Goal: Task Accomplishment & Management: Manage account settings

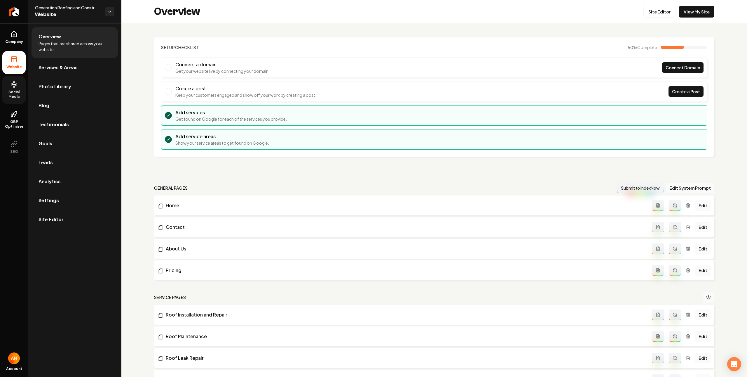
click at [7, 87] on link "Social Media" at bounding box center [13, 89] width 23 height 27
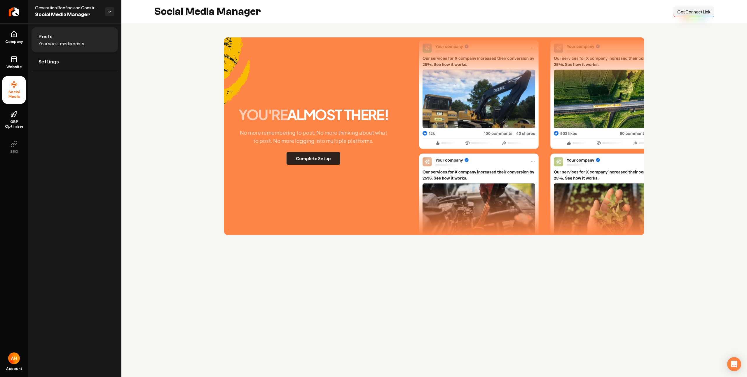
click at [318, 157] on button "Complete Setup" at bounding box center [314, 158] width 54 height 13
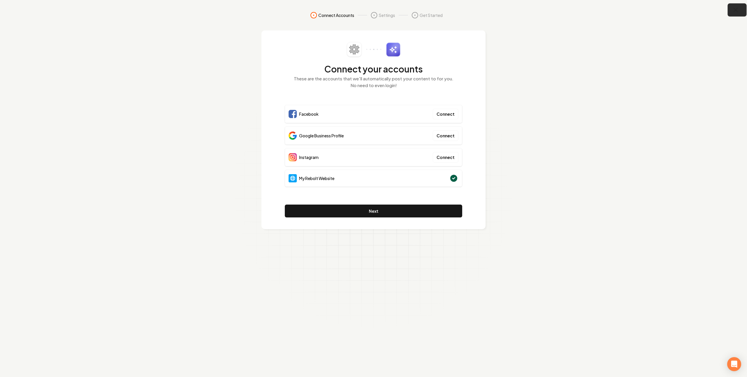
click at [733, 13] on icon "button" at bounding box center [735, 9] width 7 height 7
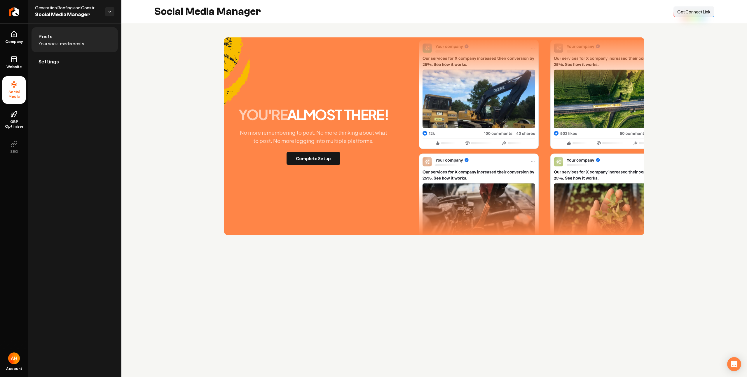
click at [689, 13] on span "Get Connect Link" at bounding box center [693, 12] width 33 height 6
click at [375, 129] on p "No more remembering to post. No more thinking about what to post. No more loggi…" at bounding box center [314, 136] width 158 height 16
click at [316, 158] on button "Complete Setup" at bounding box center [314, 158] width 54 height 13
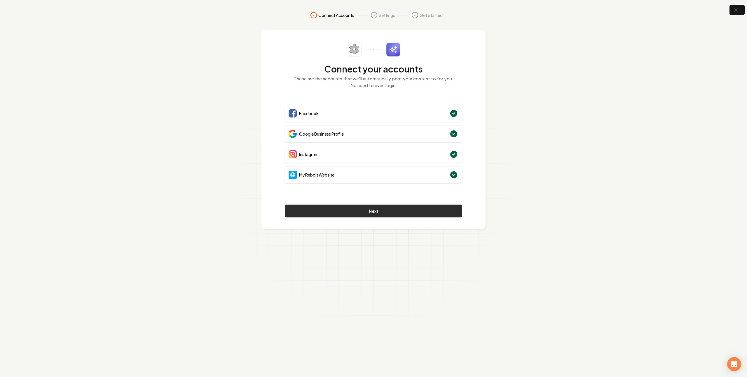
click at [423, 211] on button "Next" at bounding box center [373, 210] width 177 height 13
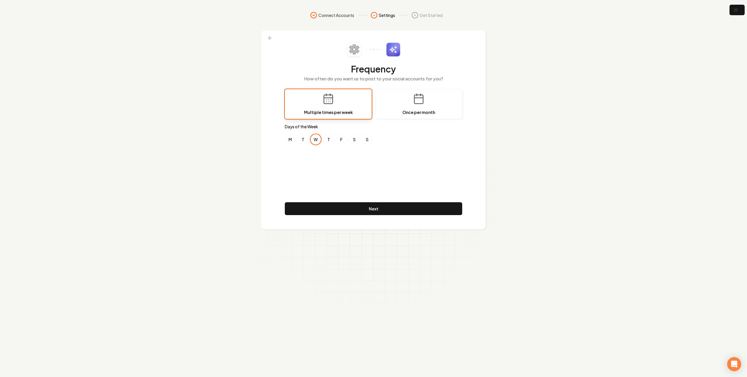
drag, startPoint x: 299, startPoint y: 142, endPoint x: 311, endPoint y: 141, distance: 12.0
click at [299, 142] on button "T" at bounding box center [303, 139] width 11 height 11
drag, startPoint x: 316, startPoint y: 140, endPoint x: 329, endPoint y: 140, distance: 12.6
click at [316, 140] on button "W" at bounding box center [316, 139] width 11 height 11
click at [342, 138] on button "F" at bounding box center [341, 139] width 11 height 11
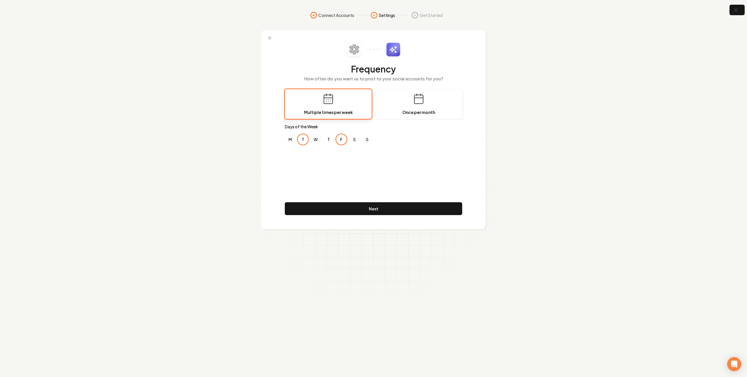
drag, startPoint x: 304, startPoint y: 134, endPoint x: 297, endPoint y: 139, distance: 8.2
click at [301, 137] on button "T" at bounding box center [303, 139] width 11 height 11
drag, startPoint x: 287, startPoint y: 140, endPoint x: 292, endPoint y: 140, distance: 5.0
click at [287, 140] on button "M" at bounding box center [290, 139] width 11 height 11
click at [315, 140] on button "W" at bounding box center [316, 139] width 11 height 11
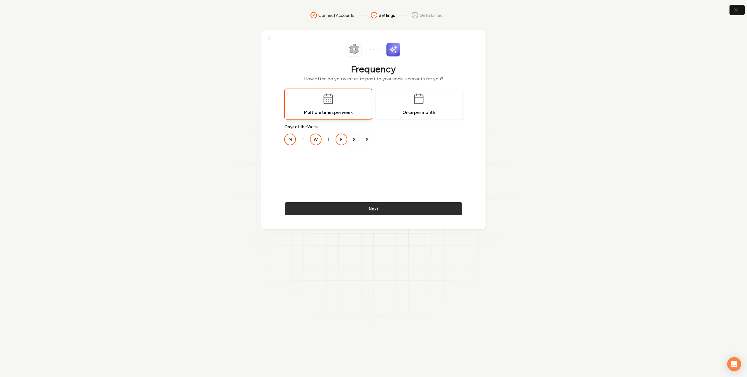
click at [385, 211] on button "Next" at bounding box center [373, 208] width 177 height 13
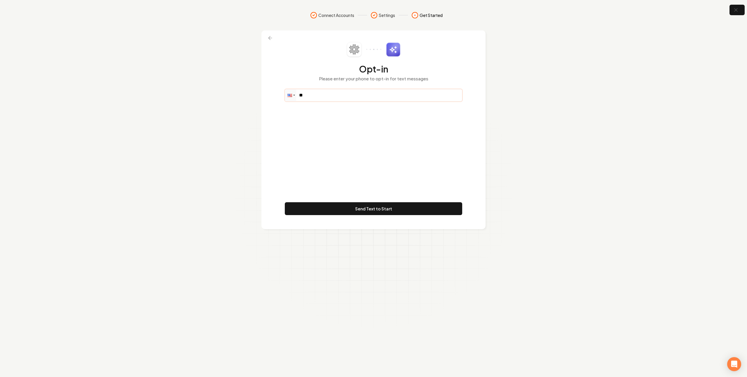
click at [345, 96] on input "**" at bounding box center [373, 95] width 177 height 12
paste input "**********"
type input "**********"
drag, startPoint x: 395, startPoint y: 206, endPoint x: 402, endPoint y: 217, distance: 13.2
click at [398, 206] on button "Send Text to Start" at bounding box center [373, 208] width 177 height 13
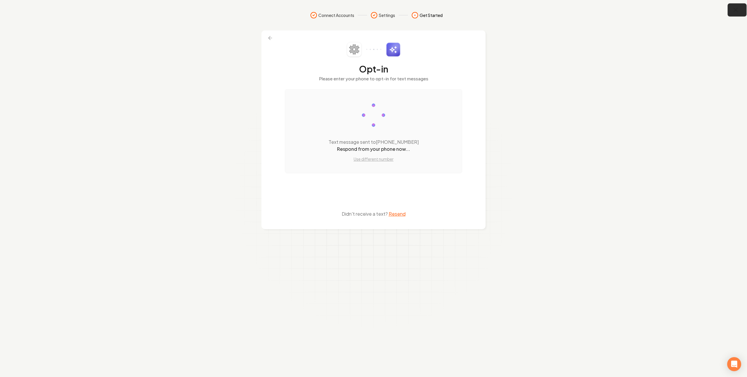
click at [736, 6] on icon "button" at bounding box center [735, 9] width 7 height 7
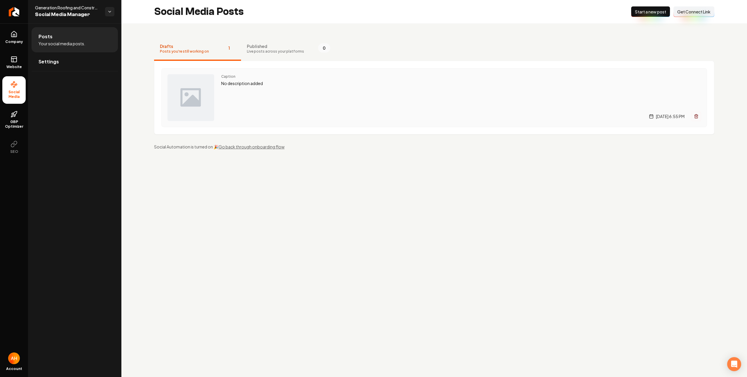
click at [287, 99] on div "Caption No description added Thursday, August 28, 2025 | 6:55 PM" at bounding box center [461, 97] width 480 height 47
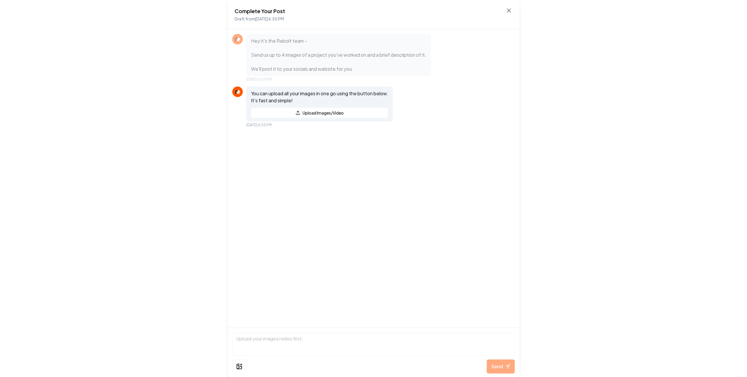
click at [511, 5] on div "Complete Your Post Draft from Aug 28, 2025 6:55 PM" at bounding box center [374, 14] width 292 height 29
click at [510, 8] on icon at bounding box center [509, 10] width 7 height 7
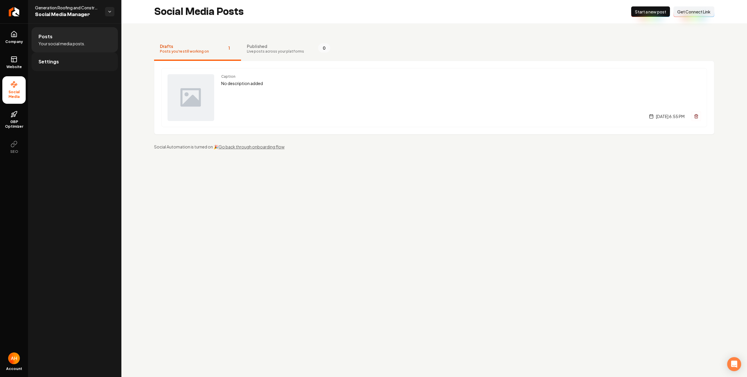
click at [68, 65] on link "Settings" at bounding box center [75, 61] width 86 height 19
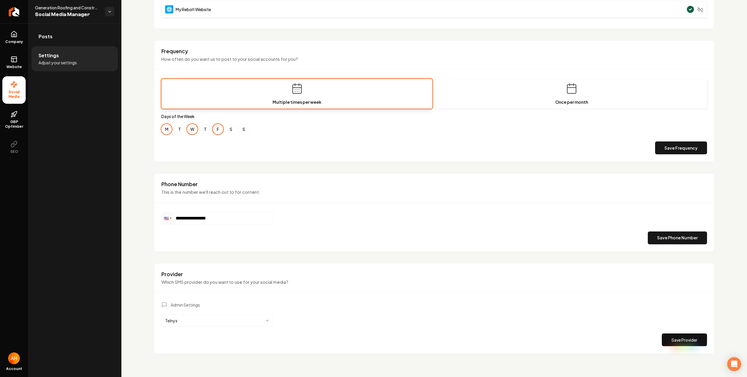
scroll to position [144, 0]
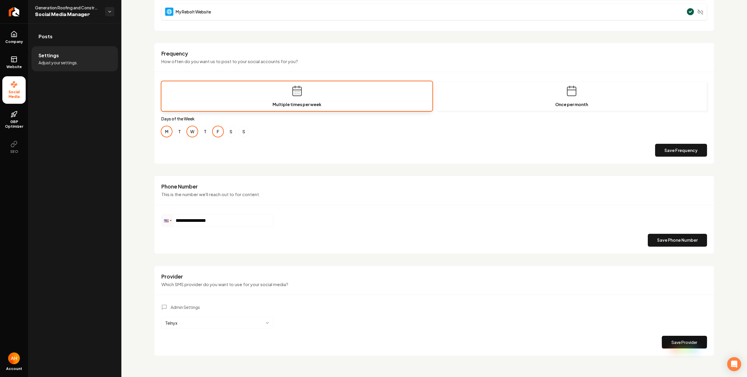
click at [222, 330] on html "**********" at bounding box center [373, 188] width 747 height 377
drag, startPoint x: 207, startPoint y: 345, endPoint x: 224, endPoint y: 344, distance: 16.7
click at [363, 328] on div "Admin Settings Surge Save Provider" at bounding box center [434, 326] width 546 height 44
drag, startPoint x: 691, startPoint y: 347, endPoint x: 688, endPoint y: 344, distance: 5.0
click at [690, 346] on button "Save Provider" at bounding box center [684, 341] width 45 height 13
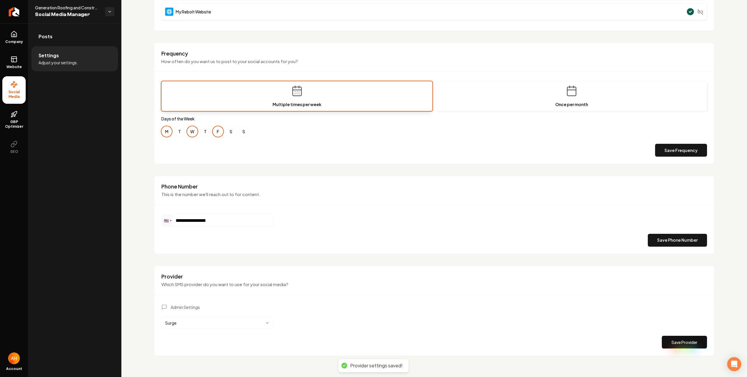
scroll to position [0, 0]
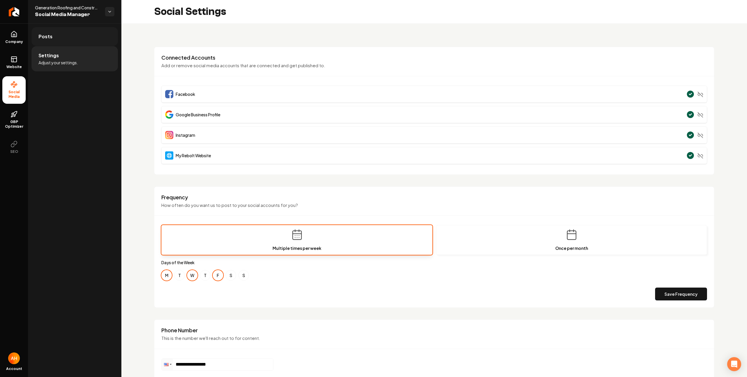
click at [80, 41] on link "Posts" at bounding box center [75, 36] width 86 height 19
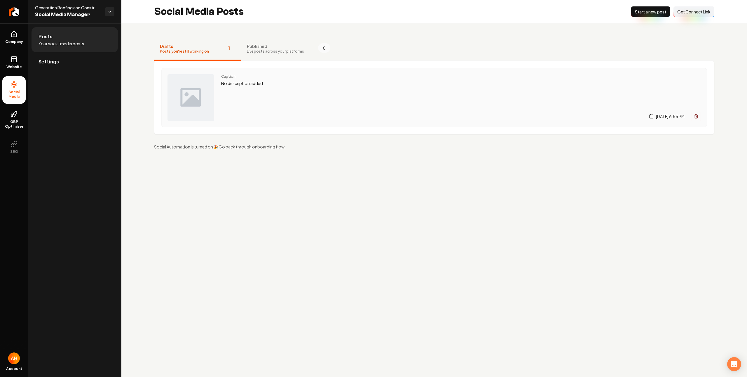
click at [696, 117] on line "Main content area" at bounding box center [696, 116] width 0 height 1
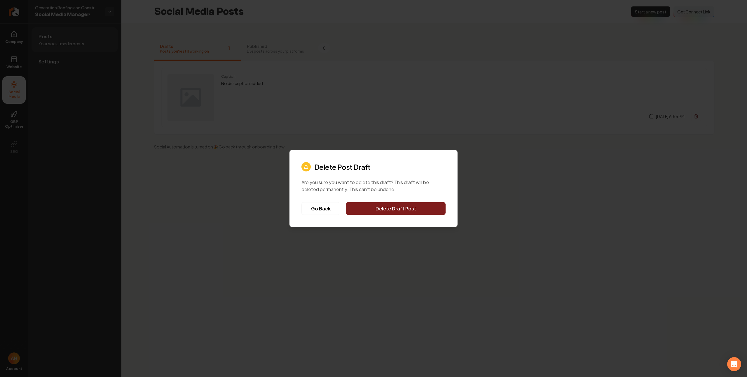
click at [405, 208] on button "Delete Draft Post" at bounding box center [396, 208] width 100 height 13
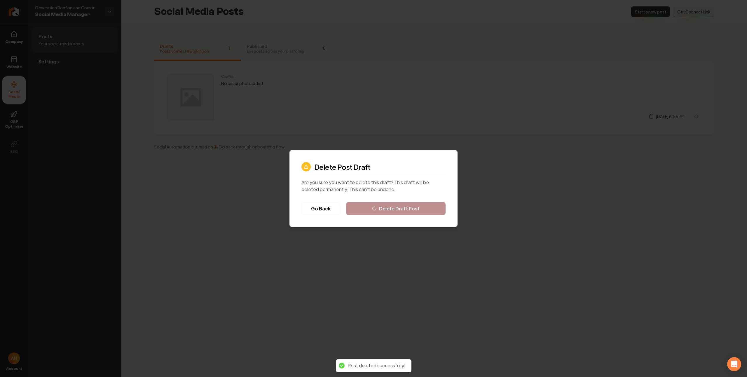
click at [605, 42] on div at bounding box center [373, 188] width 747 height 377
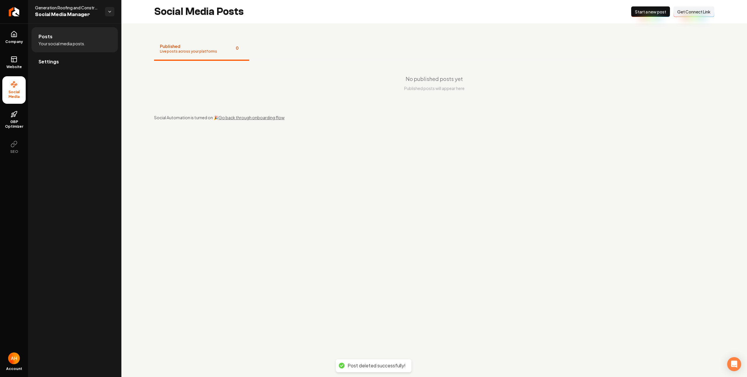
drag, startPoint x: 649, startPoint y: 13, endPoint x: 632, endPoint y: 22, distance: 18.9
click at [648, 13] on span "Start a new post" at bounding box center [650, 12] width 31 height 6
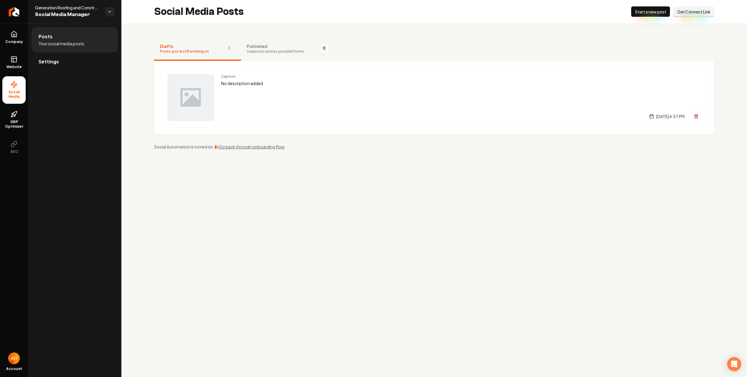
click at [458, 46] on nav "Drafts Posts you're still working on 1 Published Live posts across your platfor…" at bounding box center [434, 48] width 560 height 23
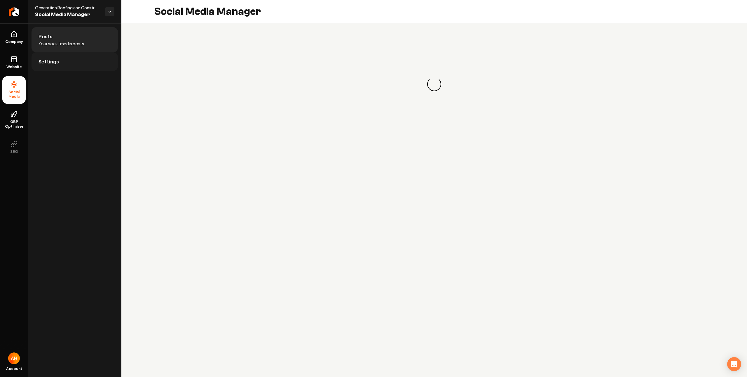
click at [88, 68] on link "Settings" at bounding box center [75, 61] width 86 height 19
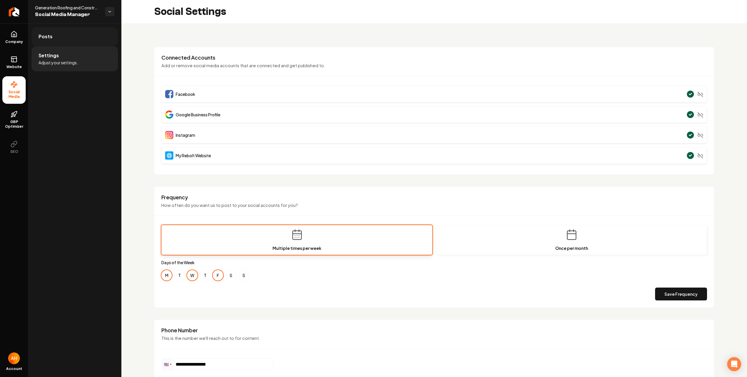
click at [94, 40] on link "Posts" at bounding box center [75, 36] width 86 height 19
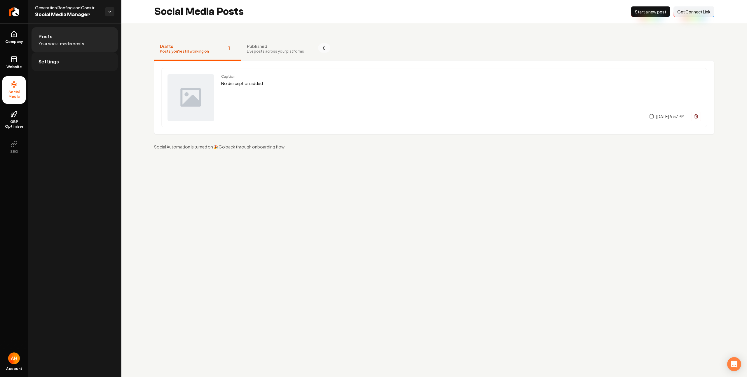
click at [91, 61] on link "Settings" at bounding box center [75, 61] width 86 height 19
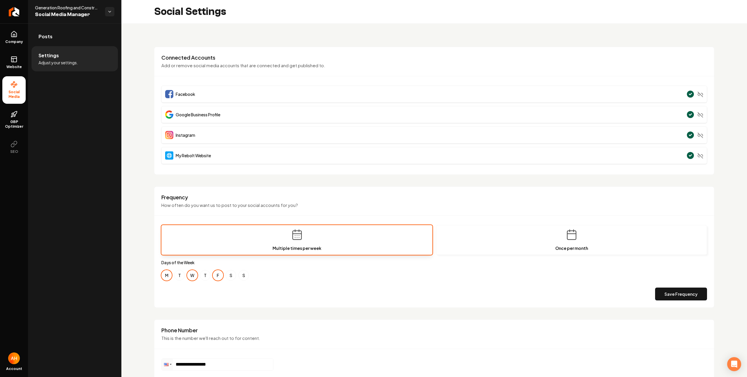
scroll to position [148, 0]
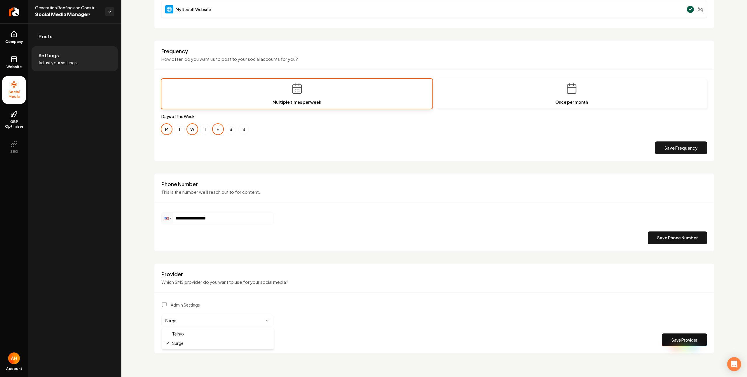
click at [234, 322] on html "**********" at bounding box center [373, 188] width 747 height 377
click at [612, 324] on div "Admin Settings Surge Save Provider" at bounding box center [434, 323] width 546 height 44
click at [670, 336] on button "Save Provider" at bounding box center [684, 339] width 45 height 13
drag, startPoint x: 81, startPoint y: 37, endPoint x: 96, endPoint y: 38, distance: 14.4
click at [82, 37] on link "Posts" at bounding box center [75, 36] width 86 height 19
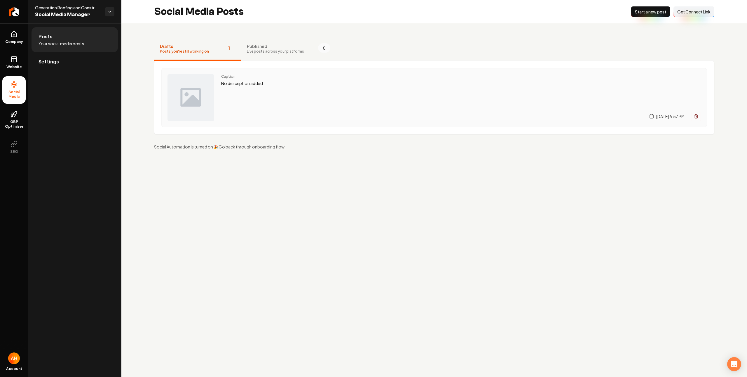
click at [382, 100] on div "Caption No description added Thursday, August 28, 2025 | 6:57 PM" at bounding box center [461, 97] width 480 height 47
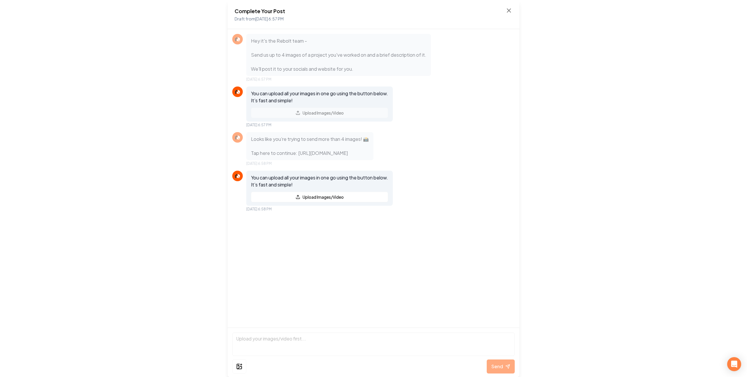
drag, startPoint x: 452, startPoint y: 163, endPoint x: 288, endPoint y: 139, distance: 166.0
click at [288, 139] on div "Looks like you’re trying to send more than 4 images! 📸 Tap here to continue: ht…" at bounding box center [373, 149] width 283 height 34
click at [299, 146] on p "Looks like you’re trying to send more than 4 images! 📸 Tap here to continue: ht…" at bounding box center [310, 145] width 118 height 21
click at [506, 8] on icon at bounding box center [509, 10] width 7 height 7
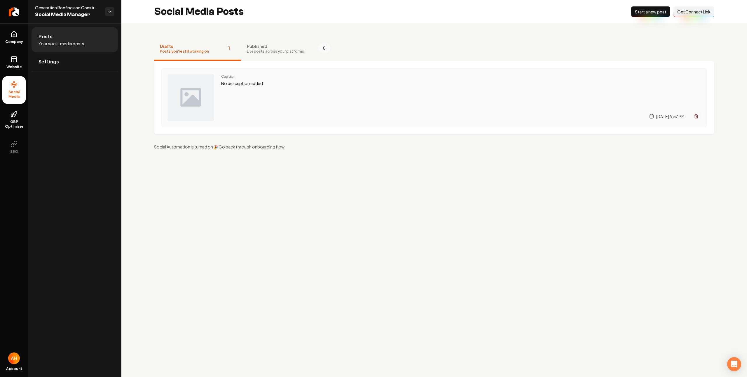
drag, startPoint x: 445, startPoint y: 163, endPoint x: 694, endPoint y: 107, distance: 255.7
click at [449, 163] on div "Drafts Posts you're still working on 1 Published Live posts across your platfor…" at bounding box center [434, 93] width 626 height 140
click at [698, 116] on icon "Main content area" at bounding box center [696, 116] width 5 height 5
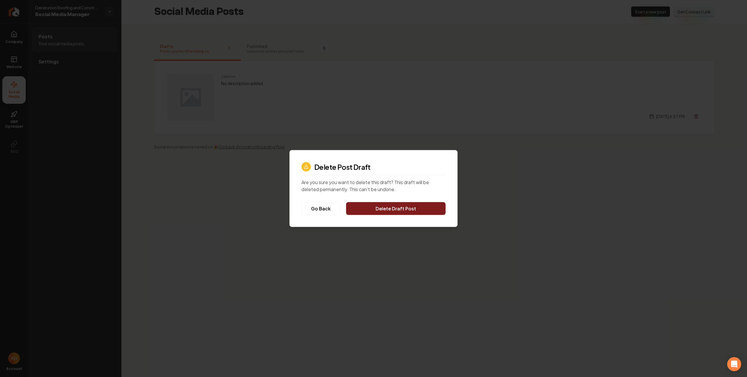
click at [439, 203] on button "Delete Draft Post" at bounding box center [396, 208] width 100 height 13
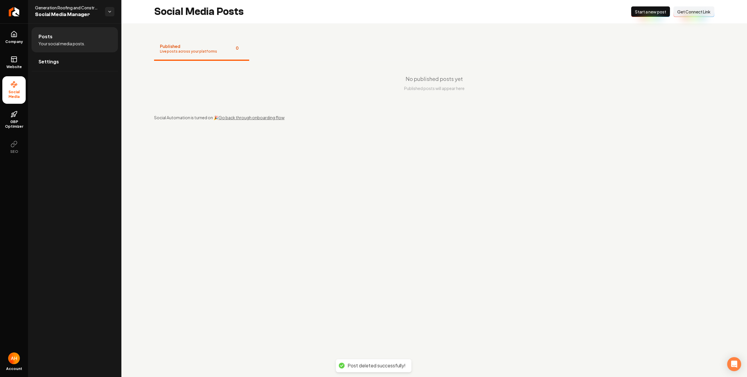
click at [449, 236] on main "Social Media Posts New Post Start a new post Connect Link Get Connect Link Publ…" at bounding box center [434, 188] width 626 height 377
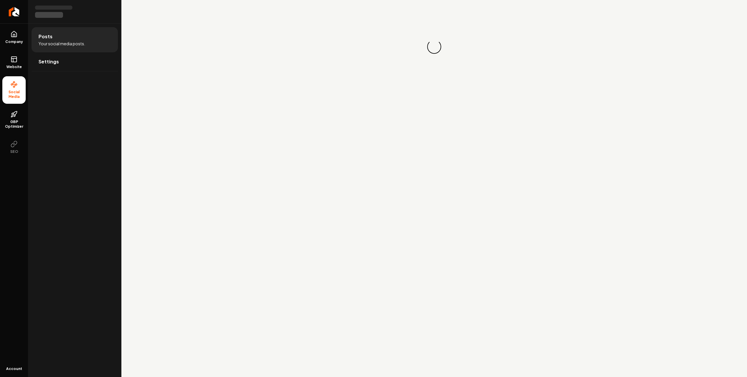
click at [333, 180] on main "Loading... Loading..." at bounding box center [434, 188] width 626 height 377
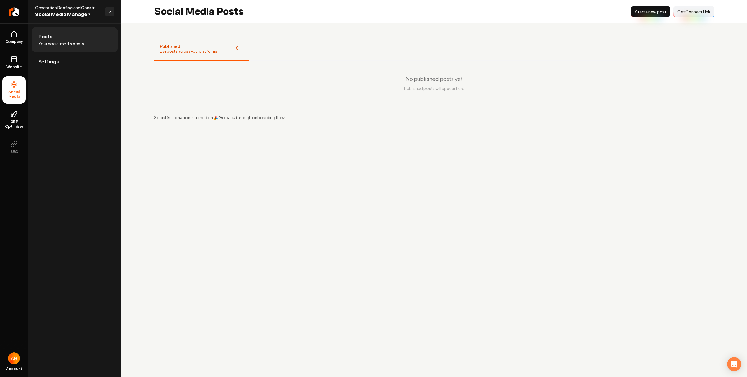
click at [653, 11] on span "Start a new post" at bounding box center [650, 12] width 31 height 6
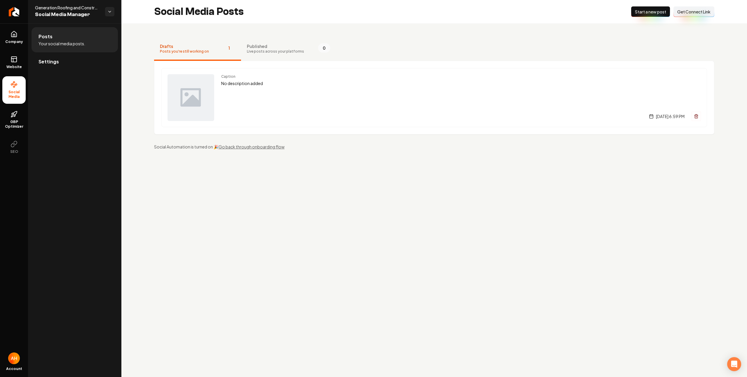
click at [67, 59] on link "Settings" at bounding box center [75, 61] width 86 height 19
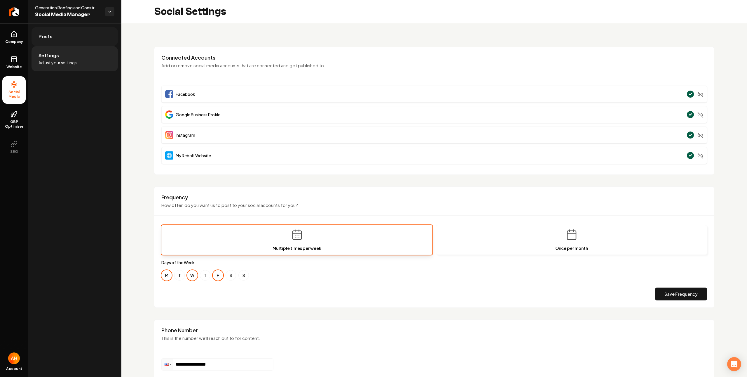
click at [98, 39] on link "Posts" at bounding box center [75, 36] width 86 height 19
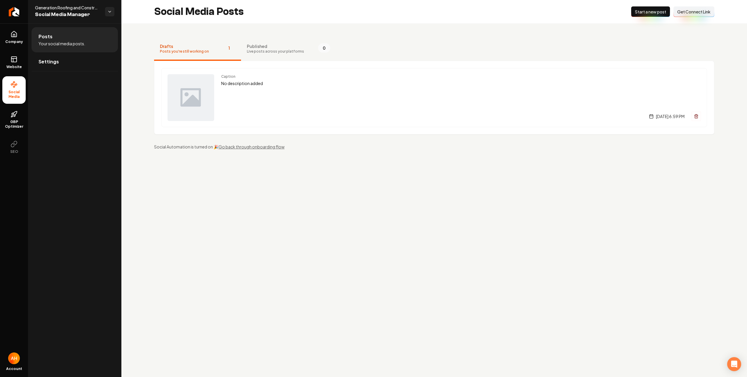
click at [283, 91] on div "Caption No description added [DATE] 6:59 PM" at bounding box center [461, 97] width 480 height 47
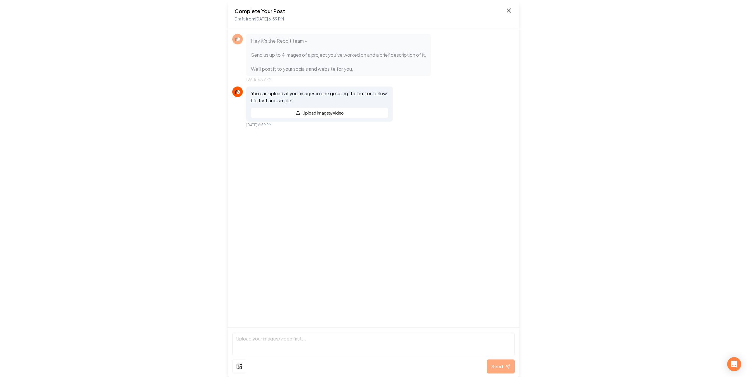
click at [508, 8] on icon at bounding box center [509, 10] width 7 height 7
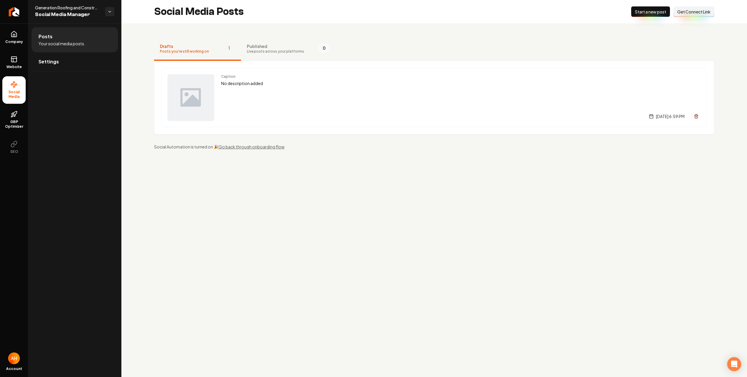
click at [520, 30] on div "Drafts Posts you're still working on 1 Published Live posts across your platfor…" at bounding box center [434, 93] width 626 height 140
click at [444, 172] on main "Social Media Posts New Post Start a new post Connect Link Get Connect Link Draf…" at bounding box center [434, 188] width 626 height 377
click at [18, 129] on span "GBP Optimizer" at bounding box center [13, 123] width 23 height 9
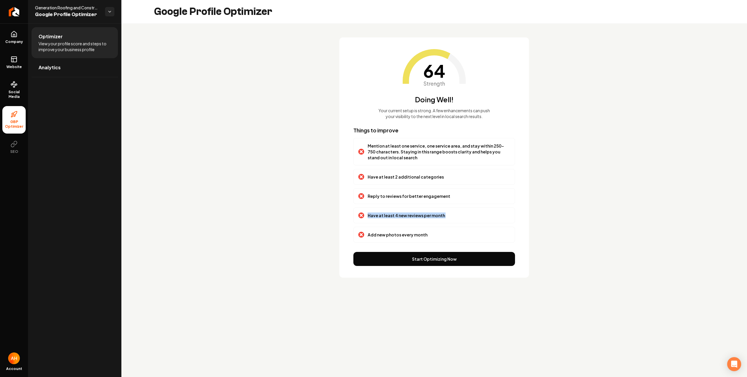
drag, startPoint x: 456, startPoint y: 229, endPoint x: 444, endPoint y: 212, distance: 20.7
click at [432, 200] on div "Things to improve Mention at least one service, one service area, and stay with…" at bounding box center [434, 184] width 162 height 116
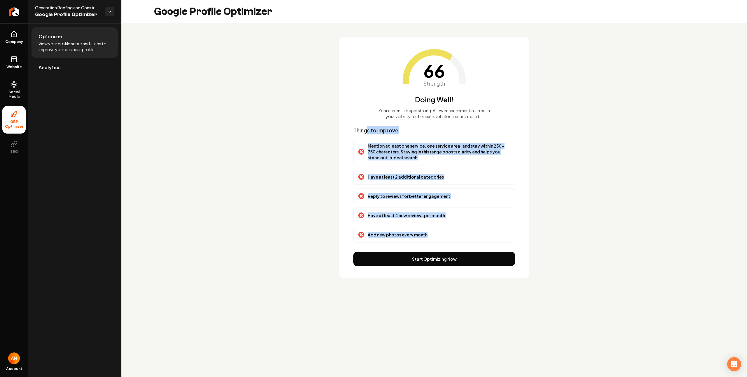
drag, startPoint x: 454, startPoint y: 236, endPoint x: 366, endPoint y: 129, distance: 138.8
click at [366, 129] on div "Things to improve Mention at least one service, one service area, and stay with…" at bounding box center [434, 184] width 162 height 116
click at [388, 138] on div "Mention at least one service, one service area, and stay within 250-750 charact…" at bounding box center [434, 151] width 162 height 27
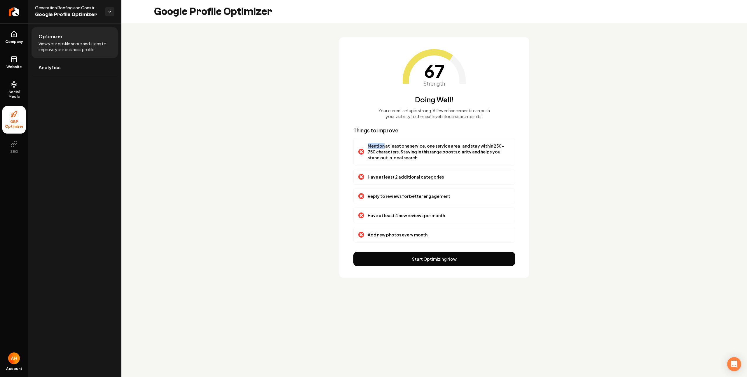
click at [388, 138] on div "Mention at least one service, one service area, and stay within 250-750 charact…" at bounding box center [434, 151] width 162 height 27
click at [401, 178] on p "Have at least 2 additional categories" at bounding box center [406, 177] width 76 height 6
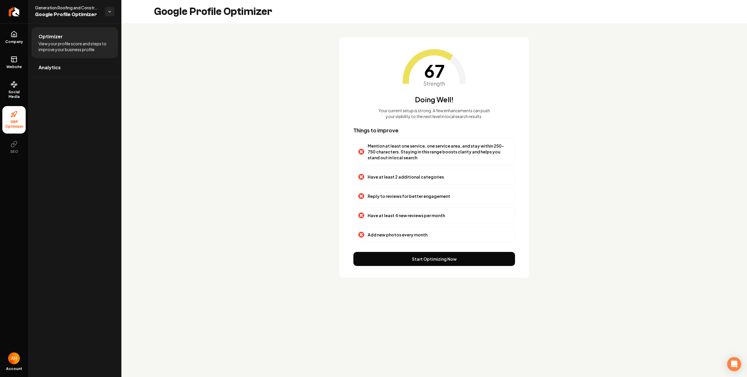
click at [425, 197] on p "Reply to reviews for better engagement" at bounding box center [409, 196] width 83 height 6
click at [413, 217] on p "Have at least 4 new reviews per month" at bounding box center [406, 215] width 77 height 6
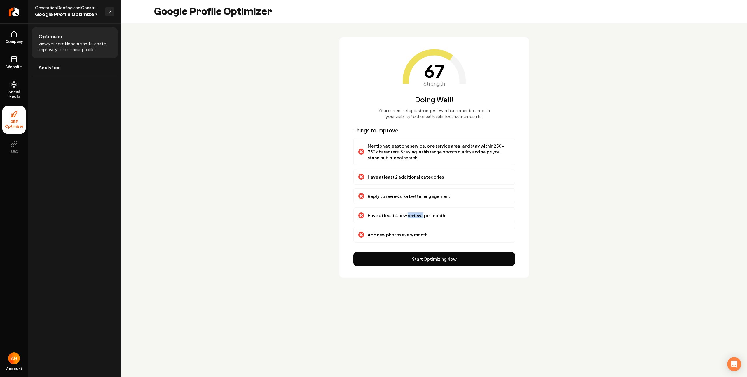
click at [413, 217] on p "Have at least 4 new reviews per month" at bounding box center [406, 215] width 77 height 6
click at [405, 234] on p "Add new photos every month" at bounding box center [398, 234] width 60 height 6
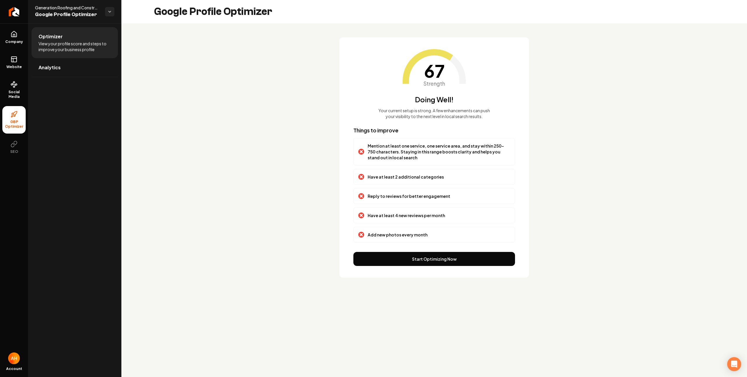
click at [410, 179] on p "Have at least 2 additional categories" at bounding box center [406, 177] width 76 height 6
drag, startPoint x: 400, startPoint y: 163, endPoint x: 435, endPoint y: 173, distance: 35.8
click at [403, 166] on div "Things to improve Mention at least one service, one service area, and stay with…" at bounding box center [434, 184] width 162 height 116
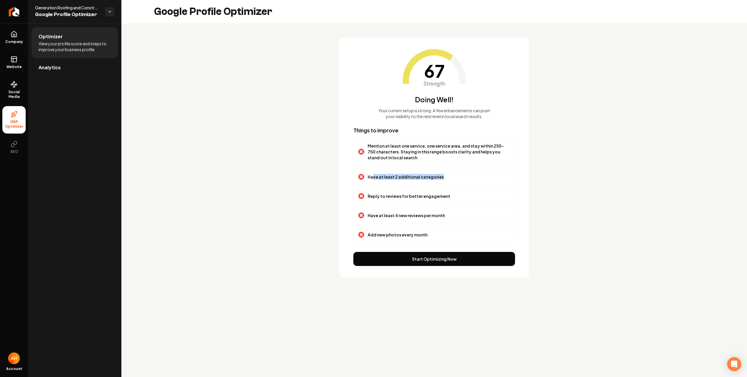
drag, startPoint x: 462, startPoint y: 178, endPoint x: 372, endPoint y: 177, distance: 89.9
click at [372, 177] on div "Have at least 2 additional categories" at bounding box center [434, 177] width 152 height 6
drag, startPoint x: 385, startPoint y: 147, endPoint x: 365, endPoint y: 137, distance: 22.2
click at [365, 137] on div "Things to improve Mention at least one service, one service area, and stay with…" at bounding box center [434, 184] width 162 height 116
click at [409, 145] on p "Mention at least one service, one service area, and stay within 250-750 charact…" at bounding box center [439, 152] width 142 height 18
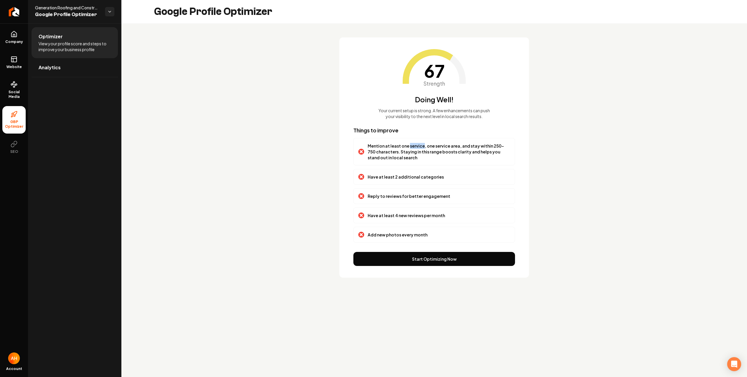
click at [409, 145] on p "Mention at least one service, one service area, and stay within 250-750 charact…" at bounding box center [439, 152] width 142 height 18
click at [432, 143] on p "Mention at least one service, one service area, and stay within 250-750 charact…" at bounding box center [439, 152] width 142 height 18
click at [433, 143] on p "Mention at least one service, one service area, and stay within 250-750 charact…" at bounding box center [439, 152] width 142 height 18
drag, startPoint x: 434, startPoint y: 151, endPoint x: 389, endPoint y: 139, distance: 46.7
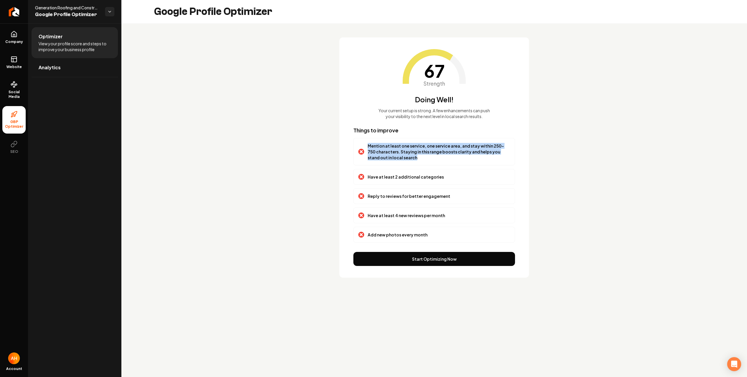
click at [389, 139] on div "Mention at least one service, one service area, and stay within 250-750 charact…" at bounding box center [434, 151] width 162 height 27
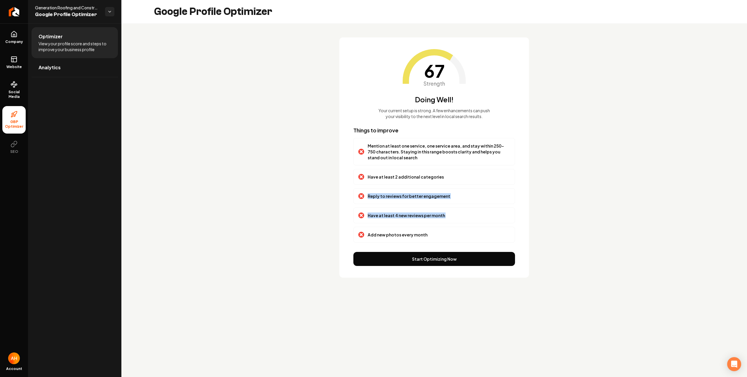
drag, startPoint x: 425, startPoint y: 193, endPoint x: 434, endPoint y: 227, distance: 34.7
click at [434, 227] on div "Things to improve Mention at least one service, one service area, and stay with…" at bounding box center [434, 184] width 162 height 116
click at [416, 234] on p "Add new photos every month" at bounding box center [398, 234] width 60 height 6
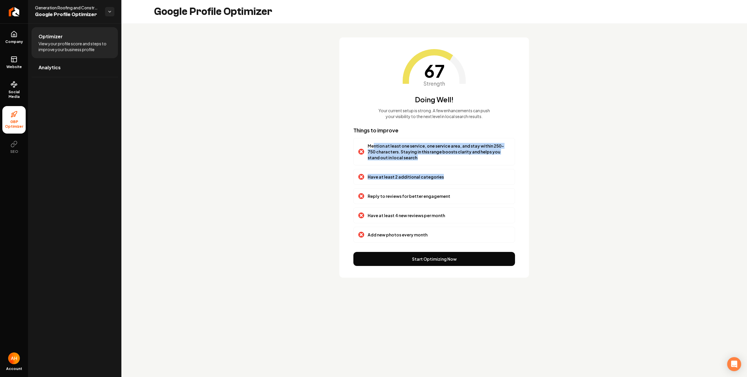
drag, startPoint x: 452, startPoint y: 176, endPoint x: 374, endPoint y: 143, distance: 84.1
click at [374, 143] on div "Things to improve Mention at least one service, one service area, and stay with…" at bounding box center [434, 184] width 162 height 116
click at [374, 143] on p "Mention at least one service, one service area, and stay within 250-750 charact…" at bounding box center [439, 152] width 142 height 18
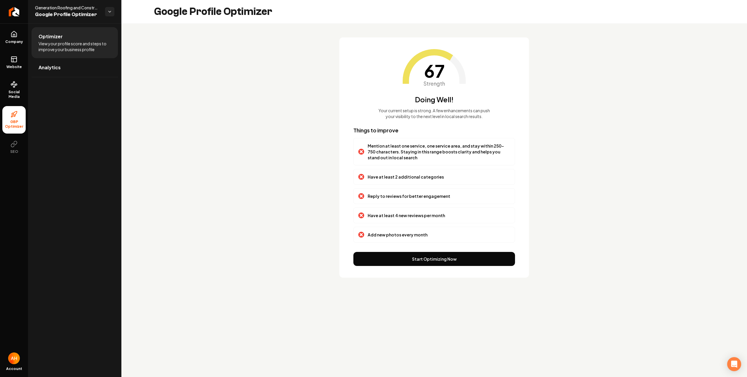
click at [415, 165] on div "Mention at least one service, one service area, and stay within 250-750 charact…" at bounding box center [434, 151] width 162 height 27
drag, startPoint x: 405, startPoint y: 156, endPoint x: 375, endPoint y: 142, distance: 32.8
click at [375, 142] on div "Mention at least one service, one service area, and stay within 250-750 charact…" at bounding box center [434, 151] width 162 height 27
drag, startPoint x: 189, startPoint y: 125, endPoint x: 122, endPoint y: 97, distance: 73.0
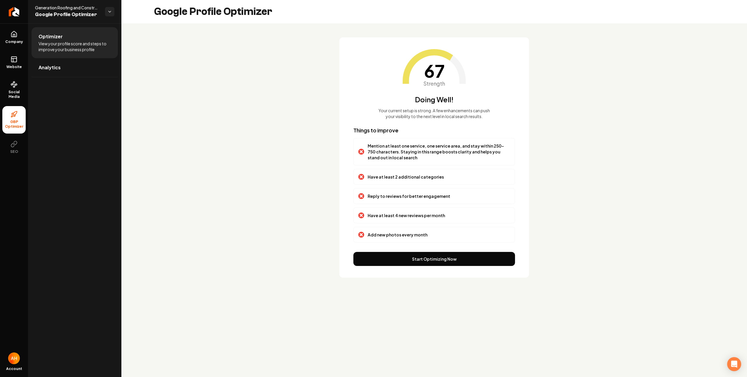
click at [188, 123] on div "67 Strength Doing Well! Your current setup is strong. A few enhancements can pu…" at bounding box center [434, 157] width 626 height 268
click at [8, 63] on link "Website" at bounding box center [13, 62] width 23 height 23
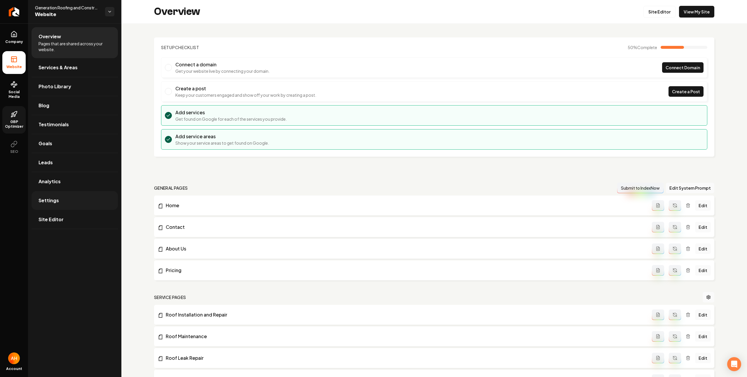
click at [81, 198] on link "Settings" at bounding box center [75, 200] width 86 height 19
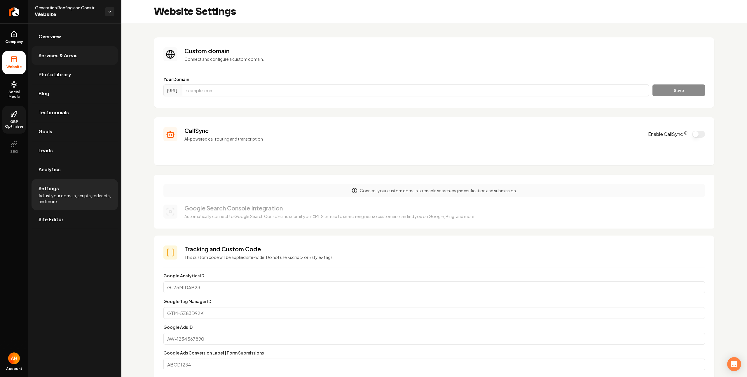
click at [90, 59] on link "Services & Areas" at bounding box center [75, 55] width 86 height 19
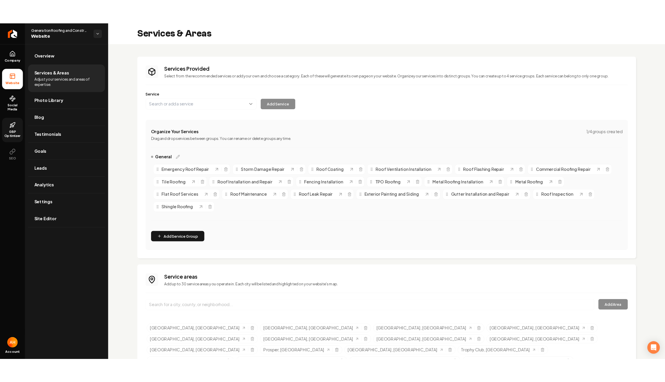
scroll to position [34, 0]
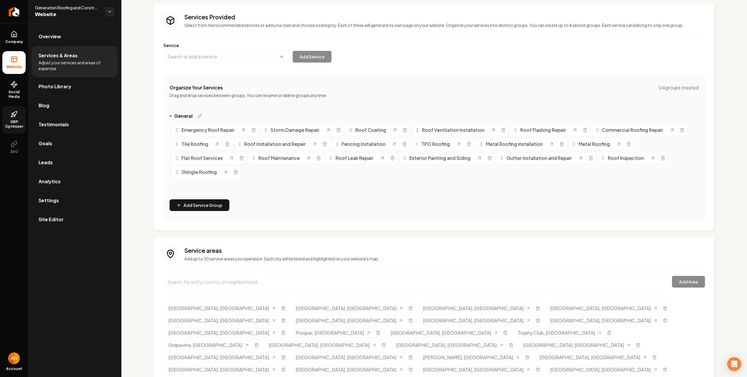
click at [419, 262] on div "Service areas Add up to 30 service areas you operate in. Each city will be list…" at bounding box center [434, 323] width 542 height 155
click at [408, 367] on icon "Selected tags" at bounding box center [410, 369] width 5 height 5
click at [481, 281] on input "Main content area" at bounding box center [415, 282] width 504 height 12
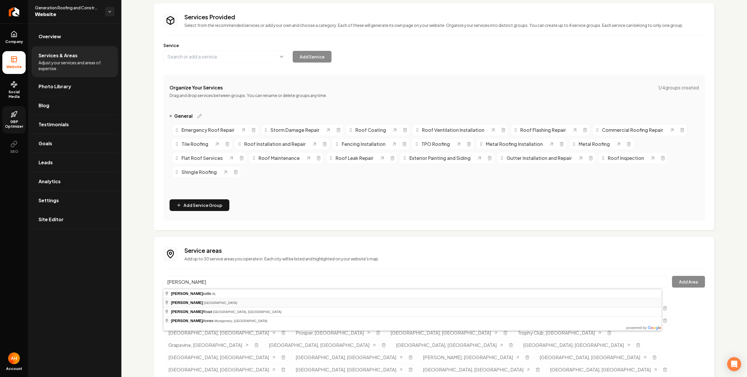
type input "Gunter, TX"
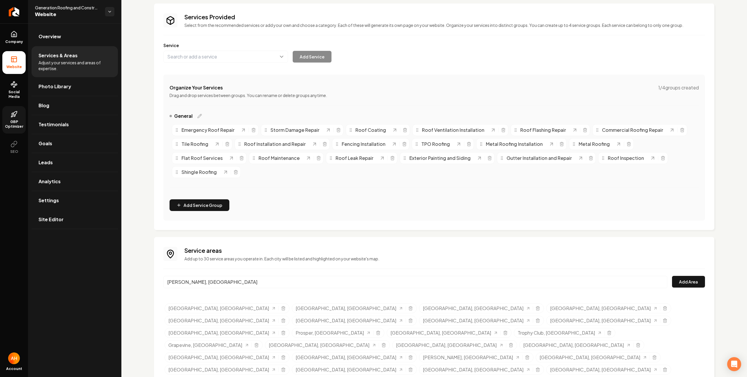
drag, startPoint x: 692, startPoint y: 274, endPoint x: 690, endPoint y: 271, distance: 3.8
click at [692, 274] on div "Service areas Add up to 30 service areas you operate in. Each city will be list…" at bounding box center [434, 323] width 542 height 155
click at [686, 280] on button "Add Area" at bounding box center [688, 282] width 33 height 12
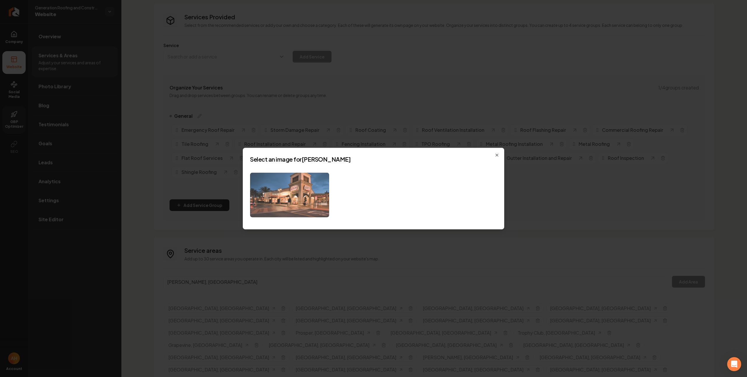
click at [303, 194] on img at bounding box center [289, 194] width 79 height 45
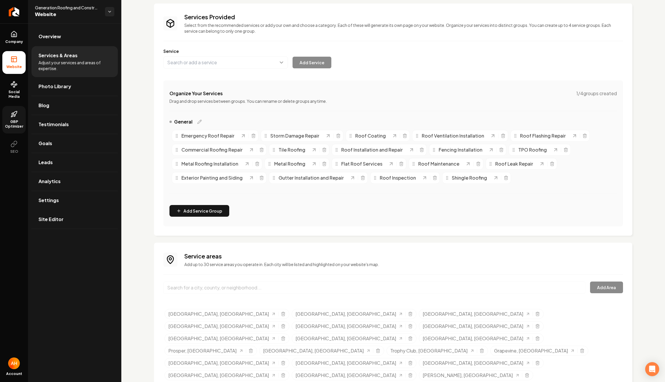
scroll to position [31, 0]
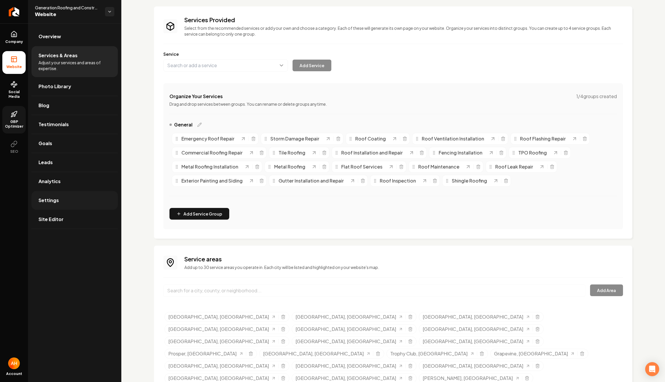
click at [83, 191] on link "Settings" at bounding box center [75, 200] width 86 height 19
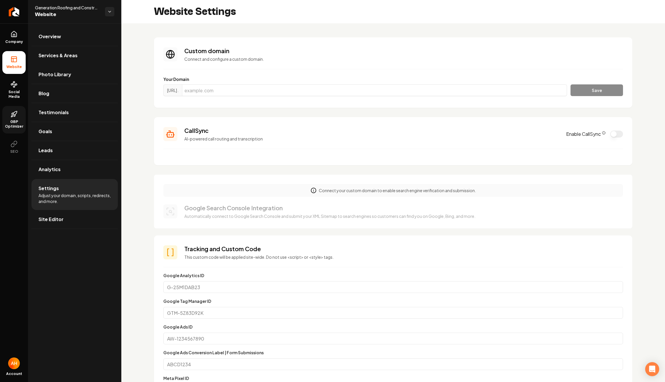
click at [611, 135] on button "Enable CallSync" at bounding box center [617, 133] width 13 height 7
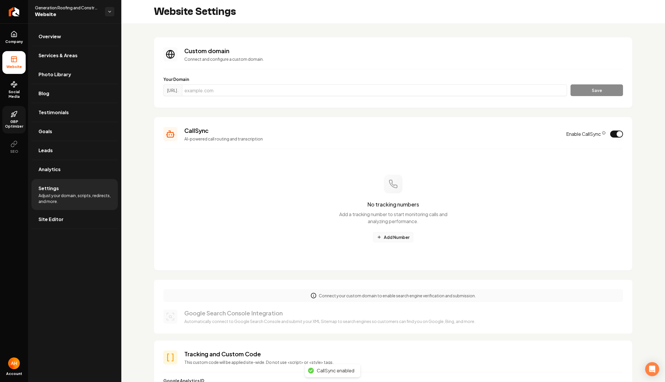
click at [405, 235] on button "Add Number" at bounding box center [393, 237] width 40 height 11
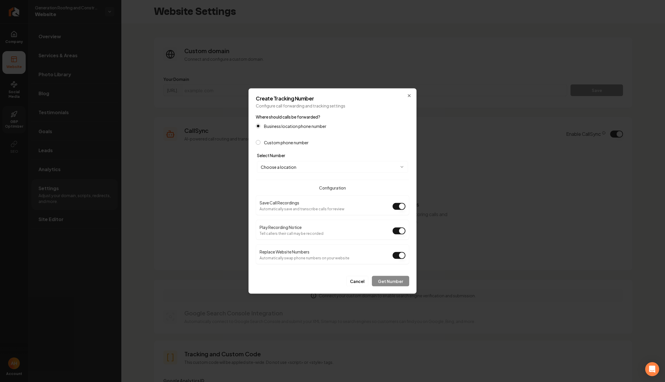
click at [324, 172] on body "Company Website Social Media GBP Optimizer SEO Account Generation Roofing and C…" at bounding box center [332, 191] width 665 height 382
select select "**********"
click at [401, 258] on button "Replace Website Numbers" at bounding box center [399, 255] width 13 height 7
click at [402, 230] on button "Play Recording Notice" at bounding box center [399, 230] width 13 height 7
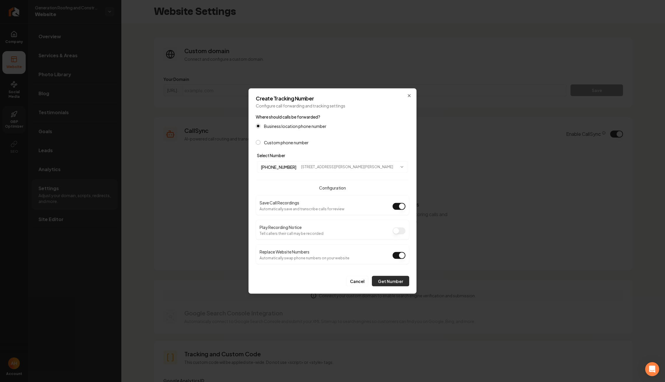
type button "on"
click at [390, 284] on button "Get Number" at bounding box center [390, 281] width 37 height 11
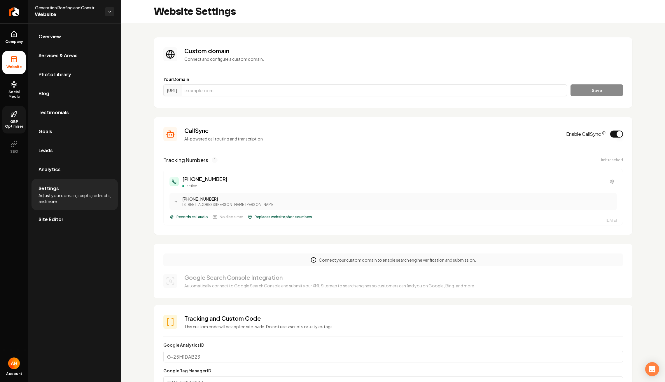
click at [465, 13] on div "Website Settings" at bounding box center [393, 11] width 544 height 23
click at [236, 87] on input "Main content area" at bounding box center [374, 90] width 385 height 12
paste input "generationroof.com"
type input "generationroof.com"
click at [592, 90] on button "Save" at bounding box center [597, 90] width 53 height 12
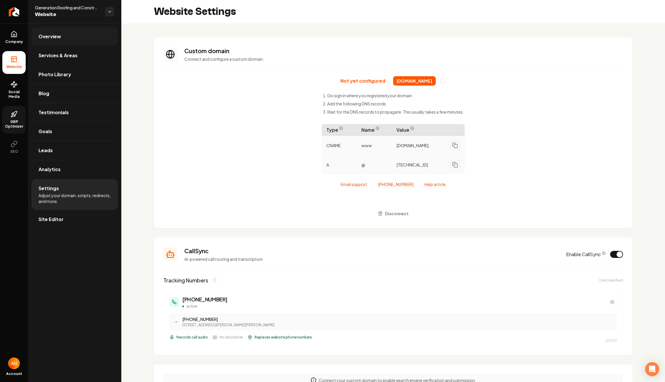
click at [79, 42] on link "Overview" at bounding box center [75, 36] width 86 height 19
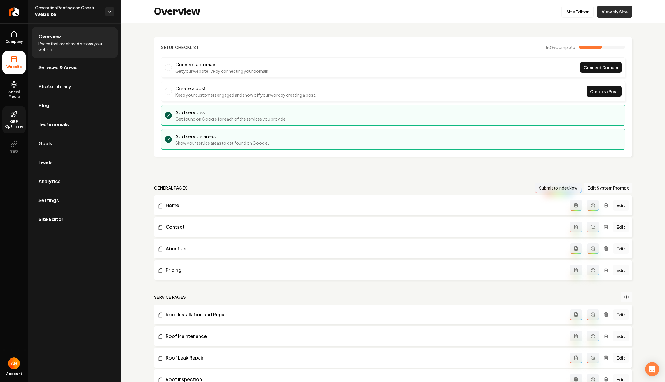
click at [612, 14] on link "View My Site" at bounding box center [614, 12] width 35 height 12
click at [602, 11] on link "View My Site" at bounding box center [614, 12] width 35 height 12
click at [53, 201] on span "Settings" at bounding box center [49, 200] width 20 height 7
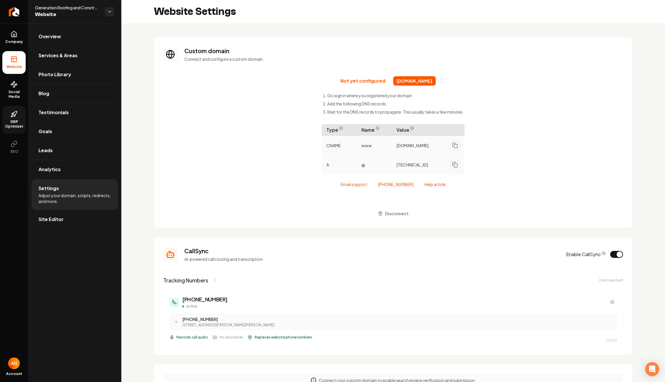
click at [399, 84] on span "generationroof.com" at bounding box center [414, 80] width 43 height 9
copy div "generationroof.com"
click at [11, 27] on link "Company" at bounding box center [13, 37] width 23 height 23
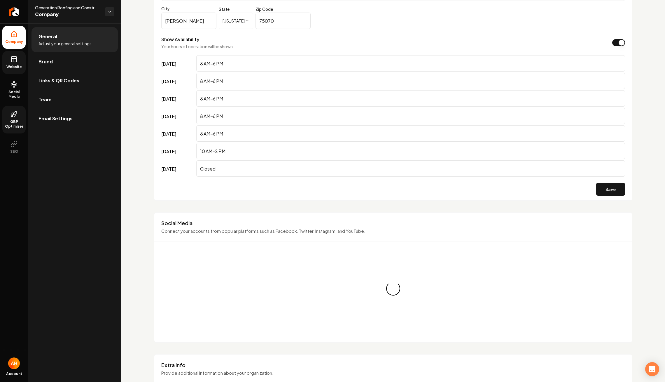
scroll to position [580, 0]
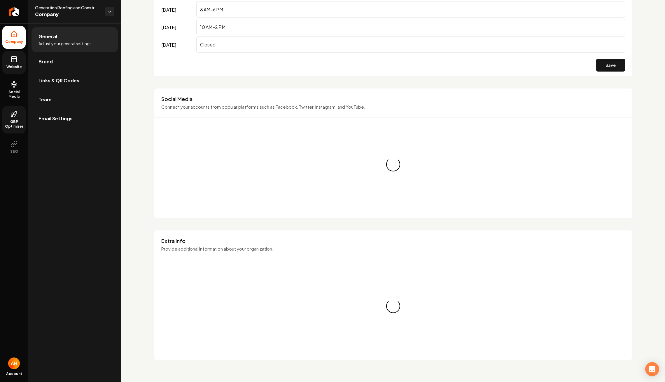
click at [217, 132] on div "Loading... Loading..." at bounding box center [393, 164] width 464 height 93
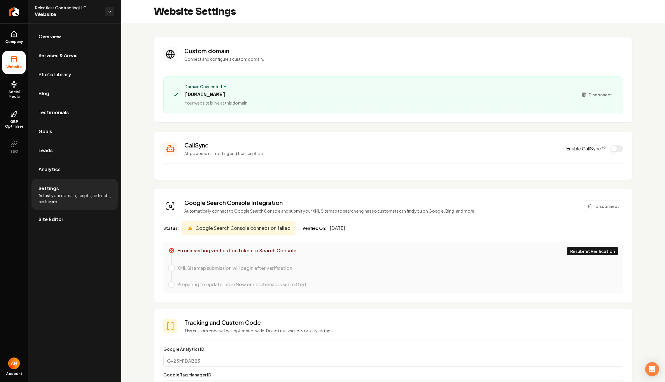
scroll to position [53, 0]
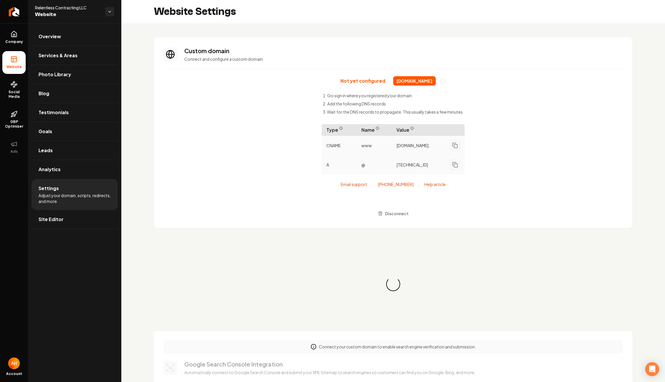
scroll to position [53, 0]
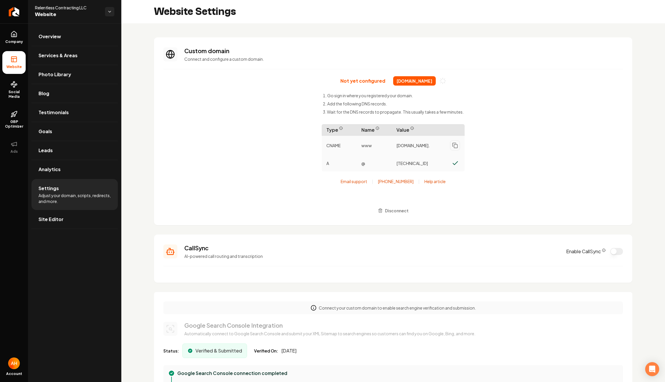
click at [414, 79] on span "relentlesscontracting.com" at bounding box center [414, 80] width 43 height 9
copy div "relentlesscontracting.com"
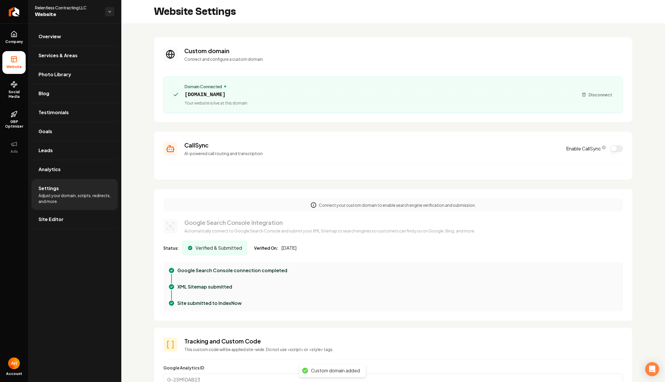
click at [386, 65] on section "Custom domain Connect and configure a custom domain. Domain Connected relentles…" at bounding box center [393, 79] width 479 height 85
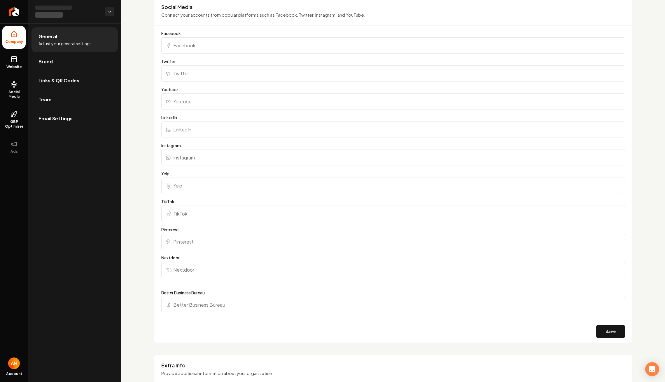
scroll to position [484, 0]
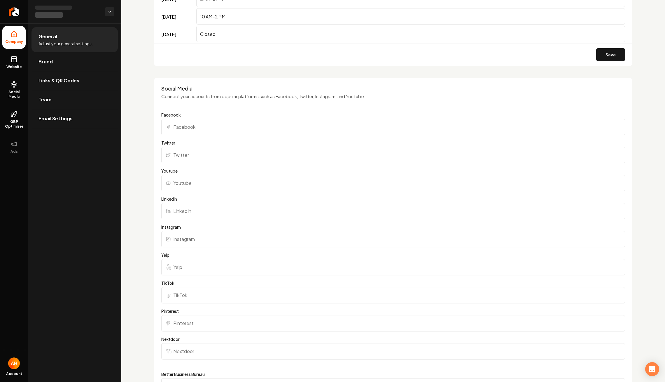
click at [223, 131] on input "Facebook" at bounding box center [393, 127] width 464 height 16
paste input "https://www.facebook.com/GenerationRoof/"
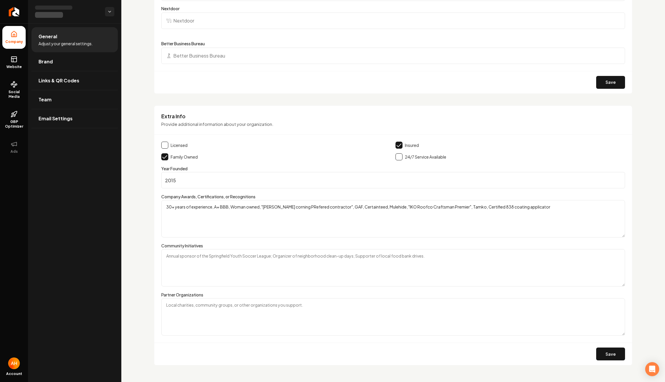
scroll to position [820, 0]
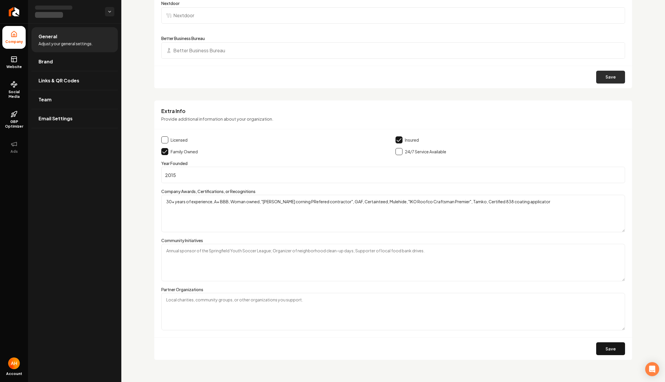
type input "https://www.facebook.com/GenerationRoof/"
click at [606, 76] on button "Save" at bounding box center [611, 77] width 29 height 13
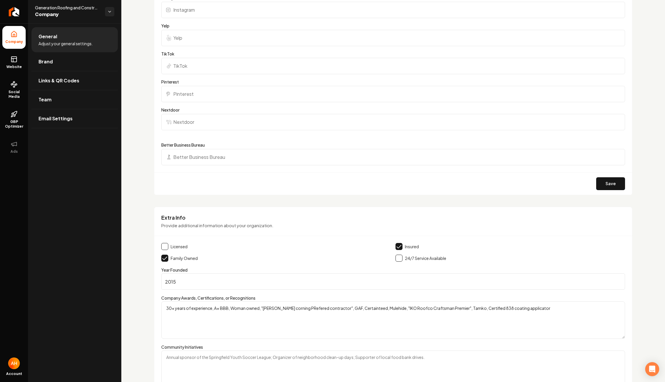
scroll to position [926, 0]
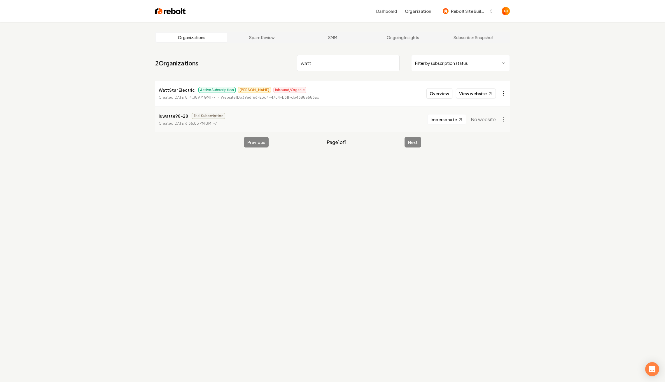
click at [500, 95] on html "Dashboard Organization Rebolt Site Builder Organizations Spam Review SMM Ongoin…" at bounding box center [332, 191] width 665 height 382
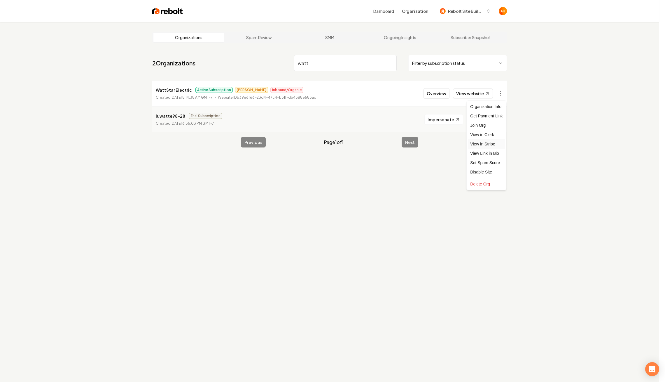
click at [493, 140] on link "View in Stripe" at bounding box center [486, 143] width 37 height 9
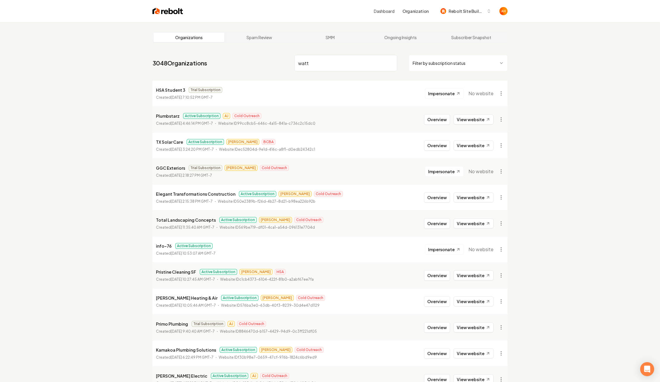
click at [332, 58] on input "watt" at bounding box center [345, 63] width 103 height 16
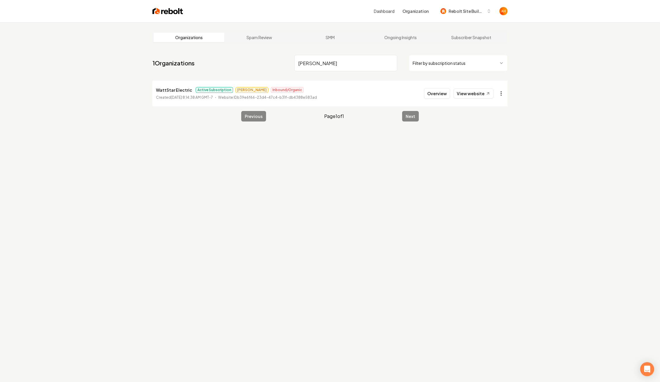
type input "[PERSON_NAME]"
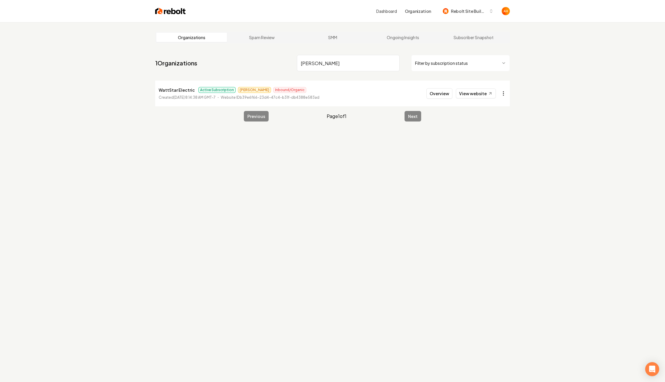
click at [500, 93] on html "Dashboard Organization Rebolt Site Builder Organizations Spam Review SMM Ongoin…" at bounding box center [332, 191] width 665 height 382
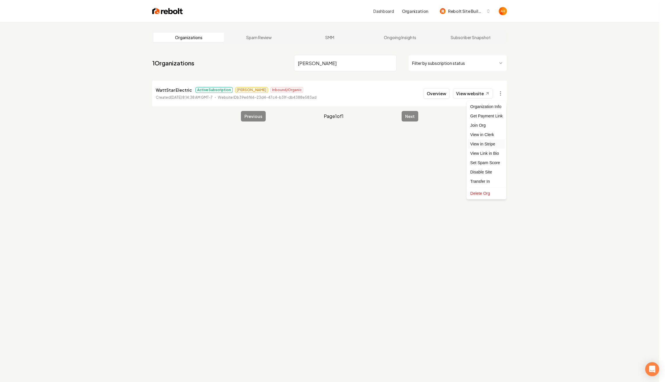
click at [485, 144] on link "View in Stripe" at bounding box center [486, 143] width 37 height 9
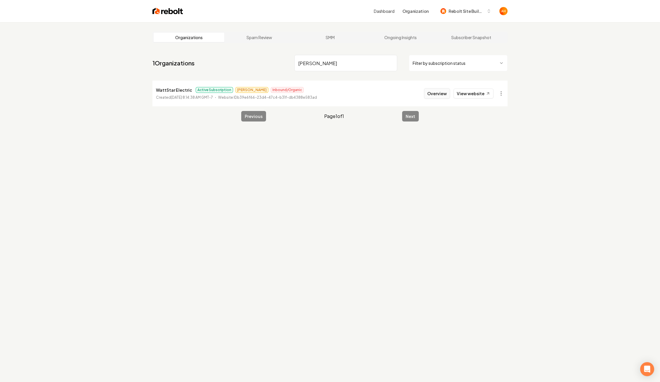
click at [439, 96] on button "Overview" at bounding box center [437, 93] width 26 height 11
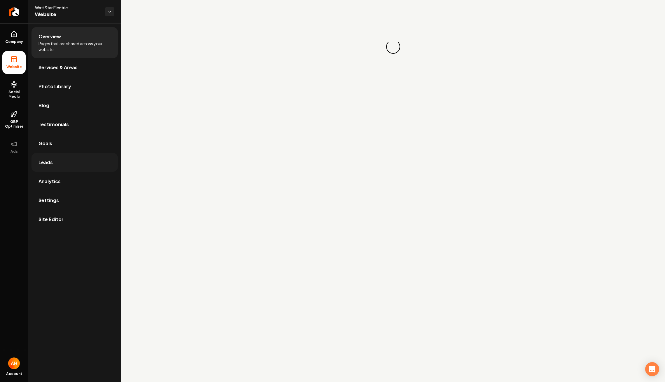
click at [75, 157] on link "Leads" at bounding box center [75, 162] width 86 height 19
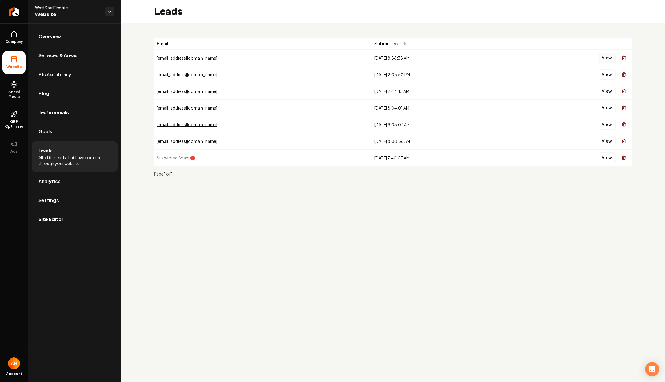
click at [607, 59] on button "View" at bounding box center [607, 58] width 18 height 11
